Goal: Transaction & Acquisition: Purchase product/service

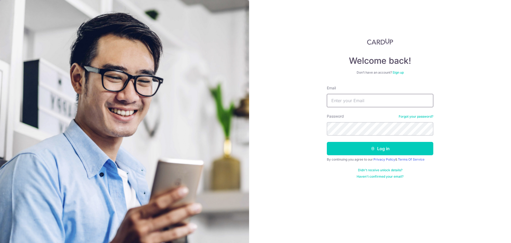
drag, startPoint x: 0, startPoint y: 0, endPoint x: 350, endPoint y: 103, distance: 364.3
click at [350, 103] on input "Email" at bounding box center [380, 100] width 107 height 13
type input "[PERSON_NAME][EMAIL_ADDRESS][DOMAIN_NAME]"
click at [327, 142] on button "Log in" at bounding box center [380, 148] width 107 height 13
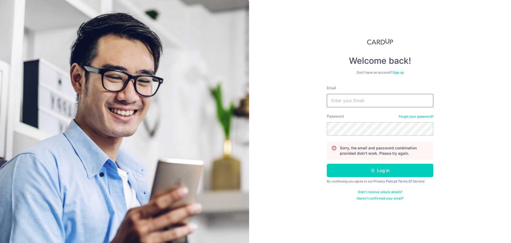
click at [356, 104] on input "Email" at bounding box center [380, 100] width 107 height 13
type input "[PERSON_NAME][EMAIL_ADDRESS][DOMAIN_NAME]"
click at [327, 164] on button "Log in" at bounding box center [380, 170] width 107 height 13
click at [355, 96] on input "Email" at bounding box center [380, 100] width 107 height 13
type input "[PERSON_NAME][EMAIL_ADDRESS][DOMAIN_NAME]"
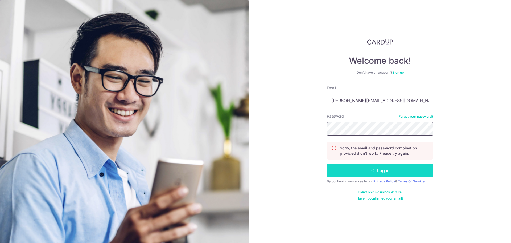
click at [327, 164] on button "Log in" at bounding box center [380, 170] width 107 height 13
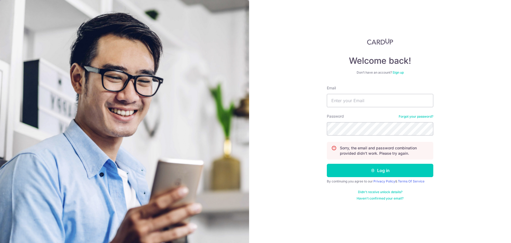
click at [327, 99] on div "Welcome back! Don’t have an account? Sign up Email Password Forgot your passwor…" at bounding box center [380, 121] width 262 height 243
drag, startPoint x: 338, startPoint y: 101, endPoint x: 330, endPoint y: 112, distance: 12.9
click at [337, 101] on input "Email" at bounding box center [380, 100] width 107 height 13
type input "[PERSON_NAME][EMAIL_ADDRESS][DOMAIN_NAME]"
click at [327, 164] on button "Log in" at bounding box center [380, 170] width 107 height 13
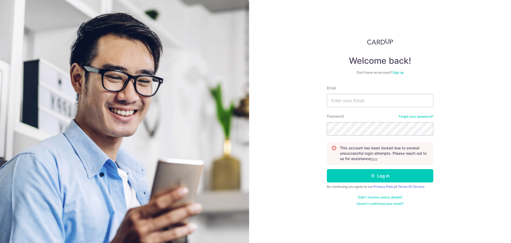
click at [375, 159] on u "here" at bounding box center [374, 159] width 7 height 4
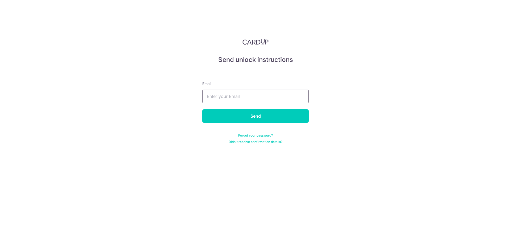
click at [255, 98] on input "text" at bounding box center [255, 96] width 107 height 13
type input "[PERSON_NAME][EMAIL_ADDRESS][DOMAIN_NAME]"
click at [248, 117] on input "Send" at bounding box center [255, 115] width 107 height 13
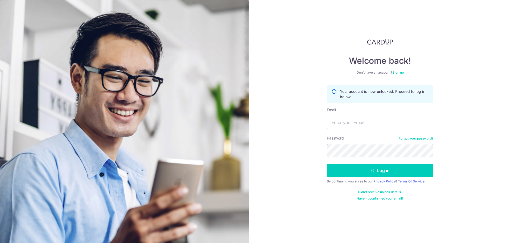
click at [356, 125] on input "Email" at bounding box center [380, 122] width 107 height 13
type input "pung.wei.chieh@gmail.com"
click at [327, 164] on button "Log in" at bounding box center [380, 170] width 107 height 13
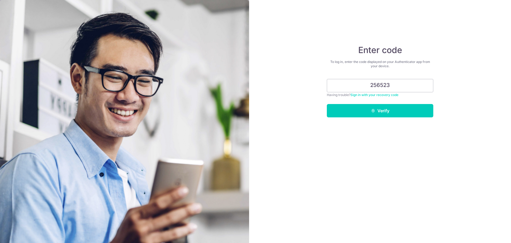
type input "256523"
click at [327, 104] on button "Verify" at bounding box center [380, 110] width 107 height 13
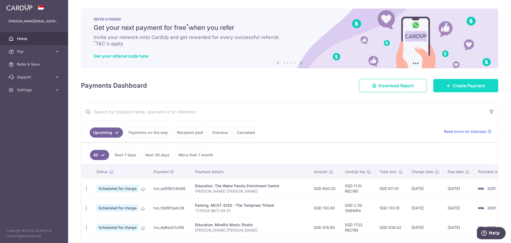
click at [466, 84] on span "Create Payment" at bounding box center [469, 85] width 33 height 6
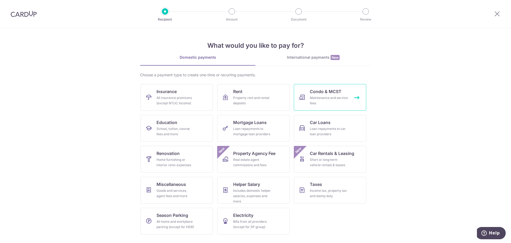
click at [357, 95] on link "Condo & MCST Maintenance and service fees" at bounding box center [330, 97] width 72 height 27
click at [187, 129] on div "School, tuition, course fees and more" at bounding box center [176, 131] width 38 height 11
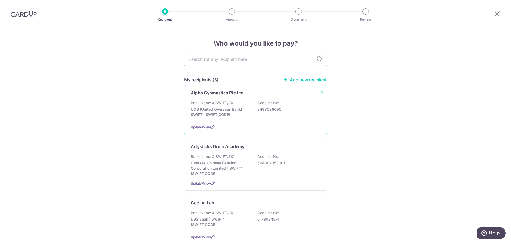
click at [231, 99] on div "Alpha Gymnastics Pte Ltd Bank Name & SWIFT/BIC: UOB (United Overseas Bank) | SW…" at bounding box center [255, 109] width 143 height 49
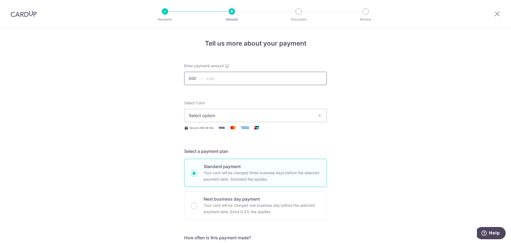
click at [233, 80] on input "text" at bounding box center [255, 78] width 143 height 13
type input "126.00"
click at [271, 113] on span "Select option" at bounding box center [251, 115] width 124 height 6
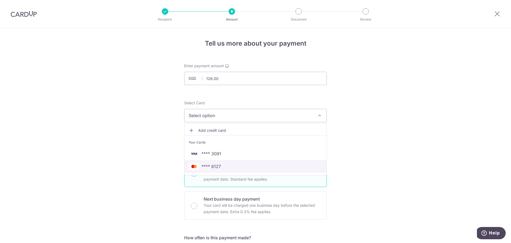
click at [223, 166] on span "**** 6127" at bounding box center [256, 166] width 134 height 6
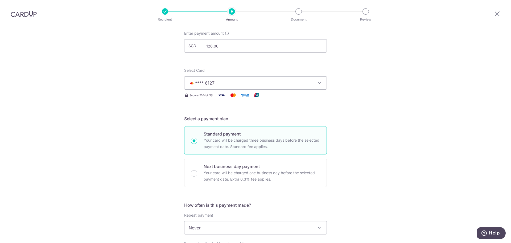
scroll to position [80, 0]
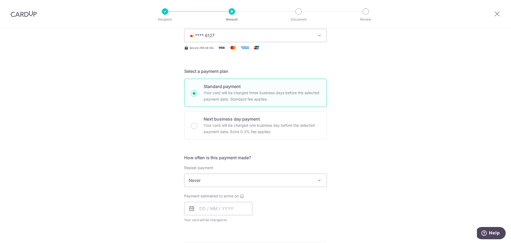
click at [239, 178] on span "Never" at bounding box center [256, 180] width 142 height 13
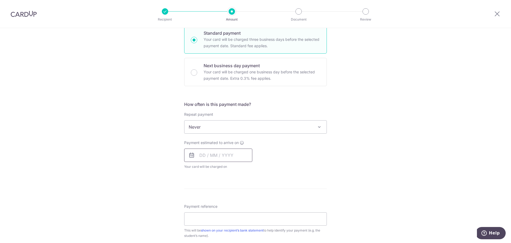
click at [204, 155] on input "text" at bounding box center [218, 154] width 68 height 13
drag, startPoint x: 246, startPoint y: 215, endPoint x: 312, endPoint y: 177, distance: 76.1
click at [246, 215] on link "15" at bounding box center [248, 214] width 9 height 9
type input "[DATE]"
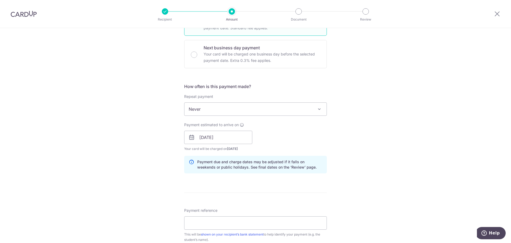
scroll to position [160, 0]
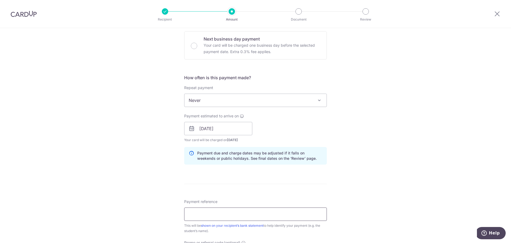
click at [266, 206] on div "Payment reference This will be shown on your recipient’s bank statement to help…" at bounding box center [255, 216] width 143 height 35
click at [263, 213] on input "Payment reference" at bounding box center [255, 213] width 143 height 13
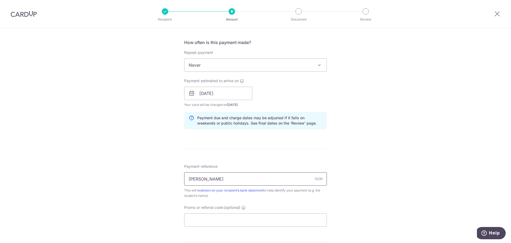
scroll to position [266, 0]
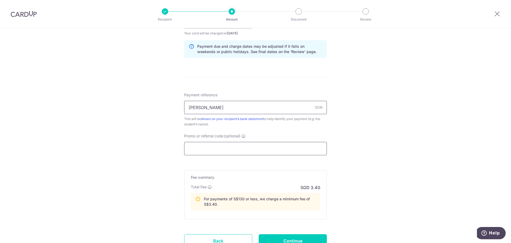
type input "[PERSON_NAME]"
click at [241, 147] on input "Promo or referral code (optional)" at bounding box center [255, 148] width 143 height 13
paste input "OFF225"
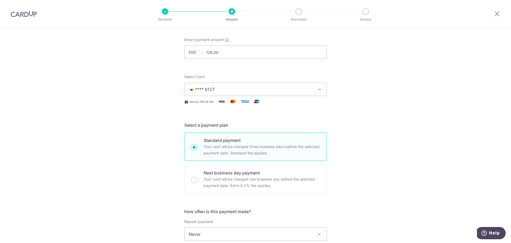
scroll to position [0, 0]
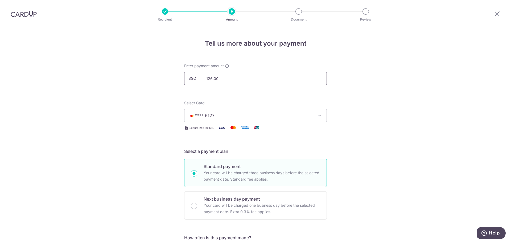
type input "OFF225"
drag, startPoint x: 228, startPoint y: 80, endPoint x: 192, endPoint y: 80, distance: 35.7
click at [191, 80] on div "SGD 126.00 126.00" at bounding box center [255, 78] width 143 height 13
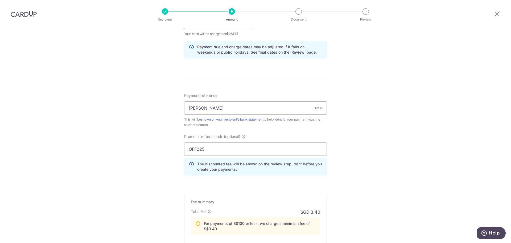
scroll to position [335, 0]
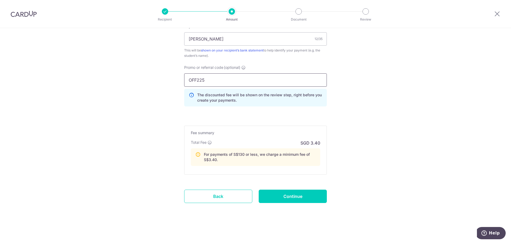
click at [252, 81] on input "OFF225" at bounding box center [255, 79] width 143 height 13
click button "Add Card" at bounding box center [0, 0] width 0 height 0
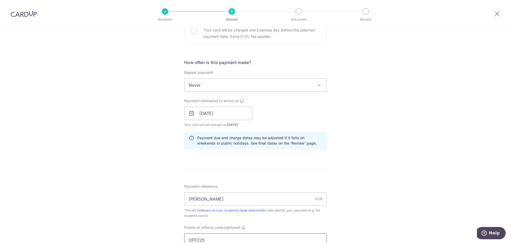
scroll to position [0, 0]
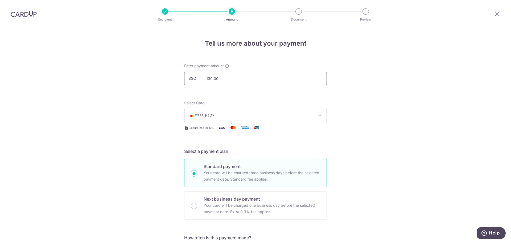
click at [232, 80] on input "130.00" at bounding box center [255, 78] width 143 height 13
drag, startPoint x: 223, startPoint y: 79, endPoint x: 198, endPoint y: 79, distance: 24.5
click at [198, 79] on div "SGD 131.00 131.00" at bounding box center [255, 78] width 143 height 13
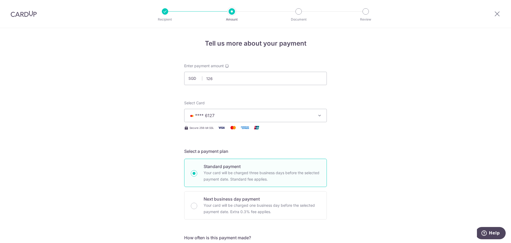
type input "126.00"
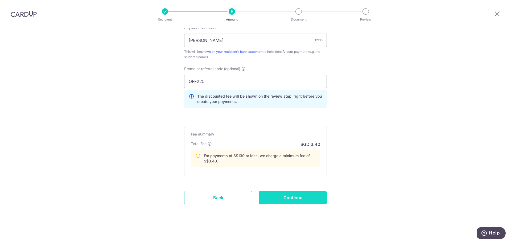
scroll to position [335, 0]
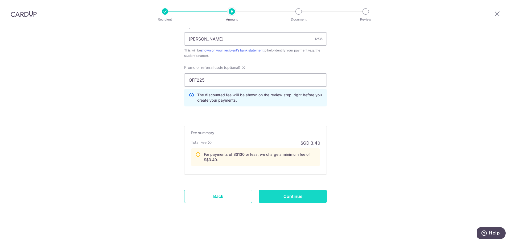
click at [293, 194] on input "Continue" at bounding box center [293, 195] width 68 height 13
type input "Create Schedule"
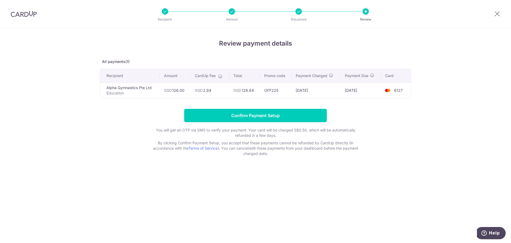
click at [108, 111] on form "Confirm Payment Setup You will get an OTP via SMS to verify your payment. Your …" at bounding box center [256, 132] width 312 height 47
click at [296, 117] on input "Confirm Payment Setup" at bounding box center [255, 115] width 143 height 13
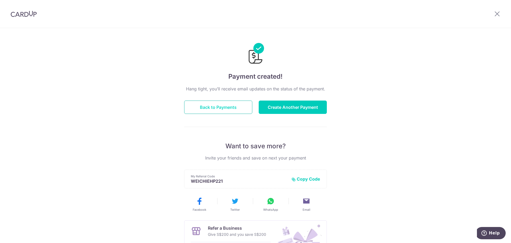
click at [228, 104] on button "Back to Payments" at bounding box center [218, 106] width 68 height 13
